Goal: Check status: Check status

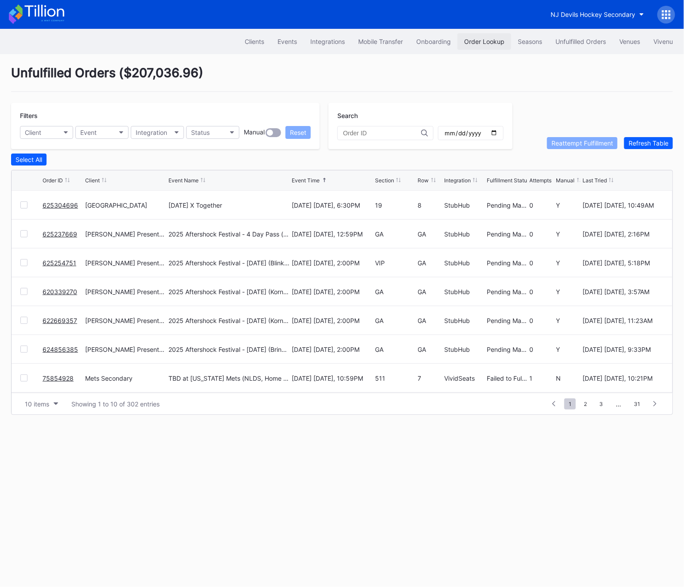
click at [490, 44] on div "Order Lookup" at bounding box center [484, 42] width 40 height 8
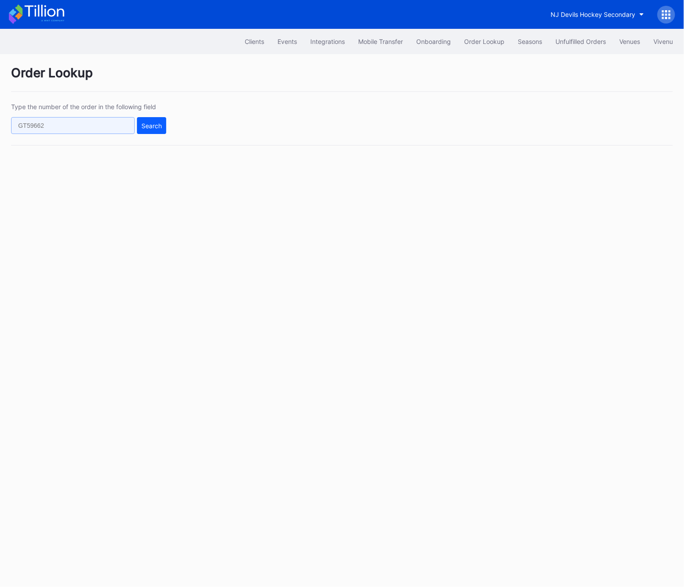
click at [61, 129] on input "text" at bounding box center [73, 125] width 124 height 17
paste input "632361318"
type input "632361318"
click at [153, 129] on div "Search" at bounding box center [151, 126] width 20 height 8
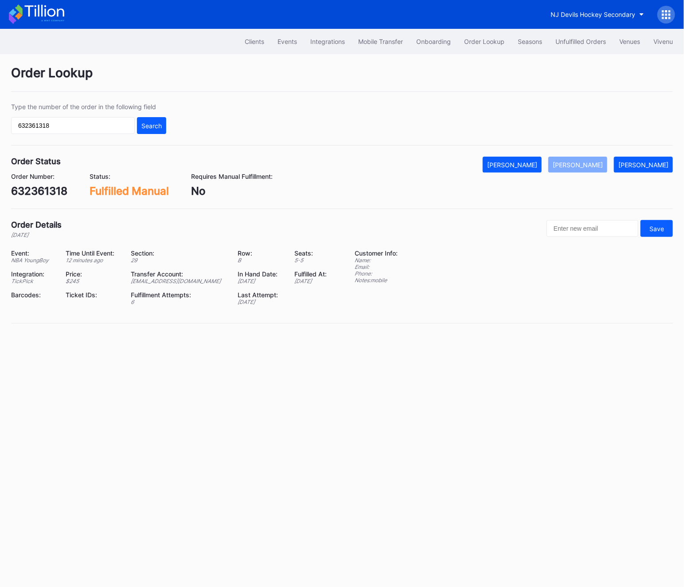
click at [35, 196] on div "632361318" at bounding box center [39, 191] width 56 height 13
copy div "632361318"
